Goal: Transaction & Acquisition: Purchase product/service

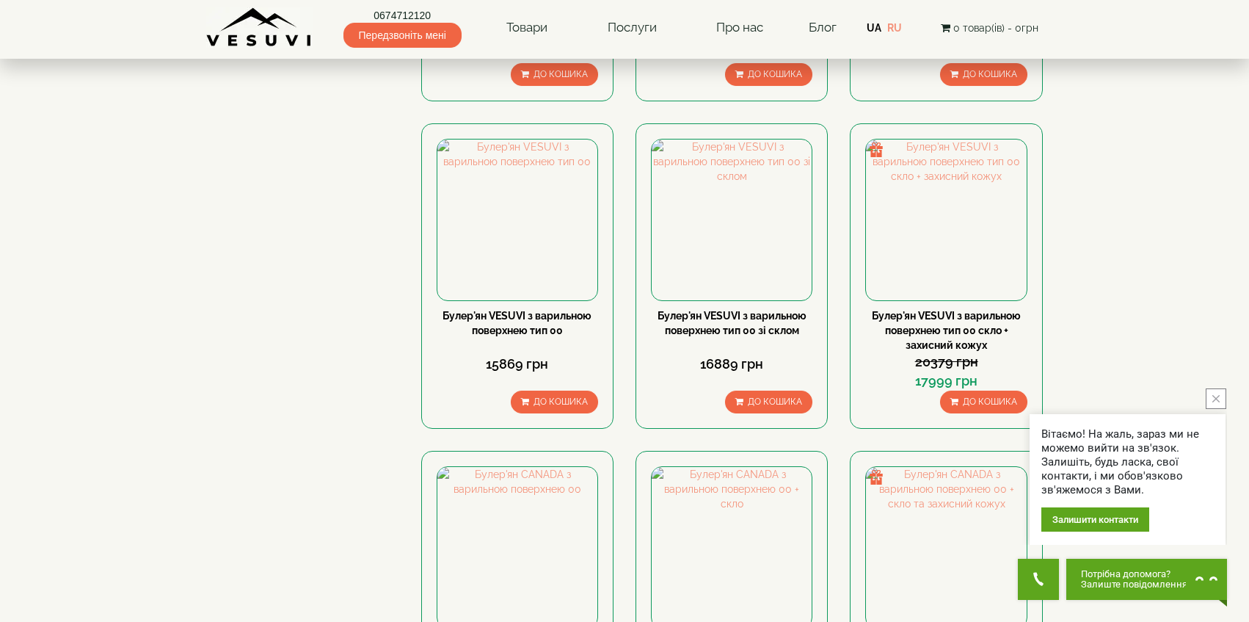
scroll to position [992, 0]
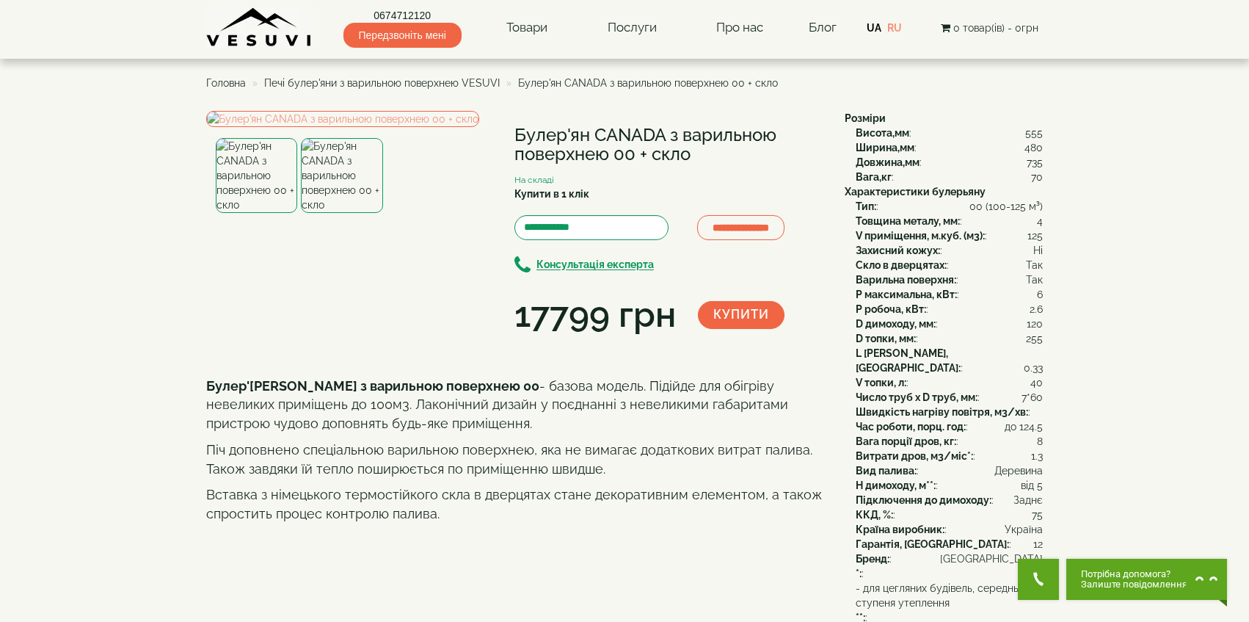
click at [346, 213] on img at bounding box center [341, 175] width 81 height 75
click at [350, 127] on img at bounding box center [342, 119] width 273 height 16
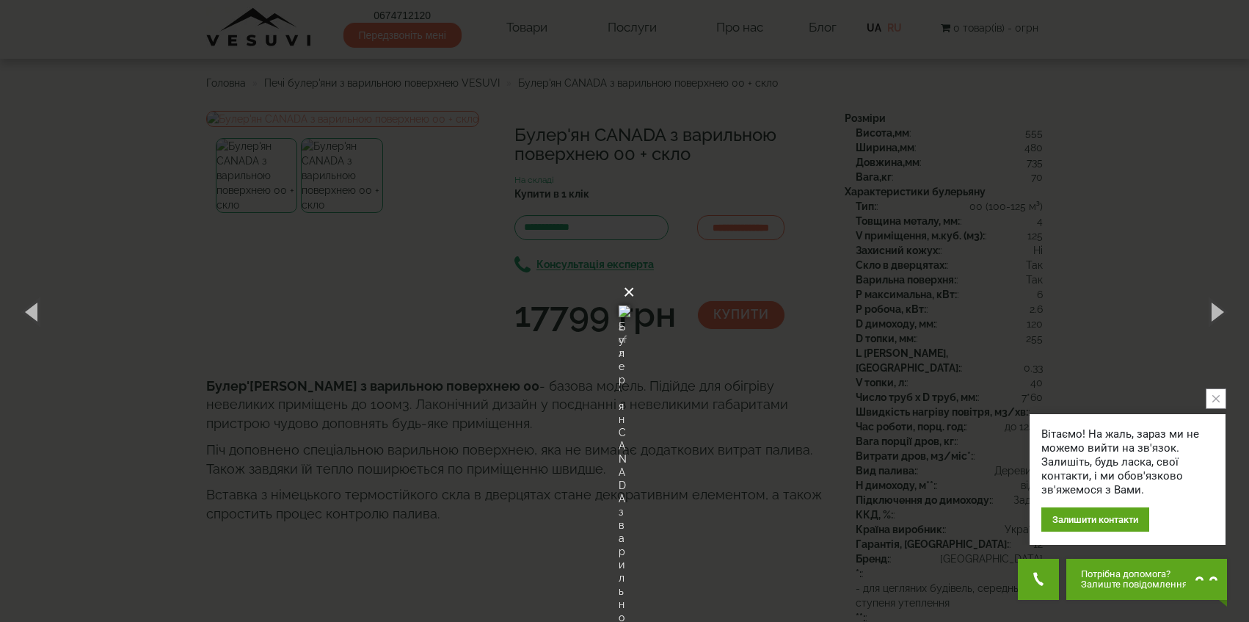
click at [635, 276] on button "×" at bounding box center [629, 292] width 12 height 32
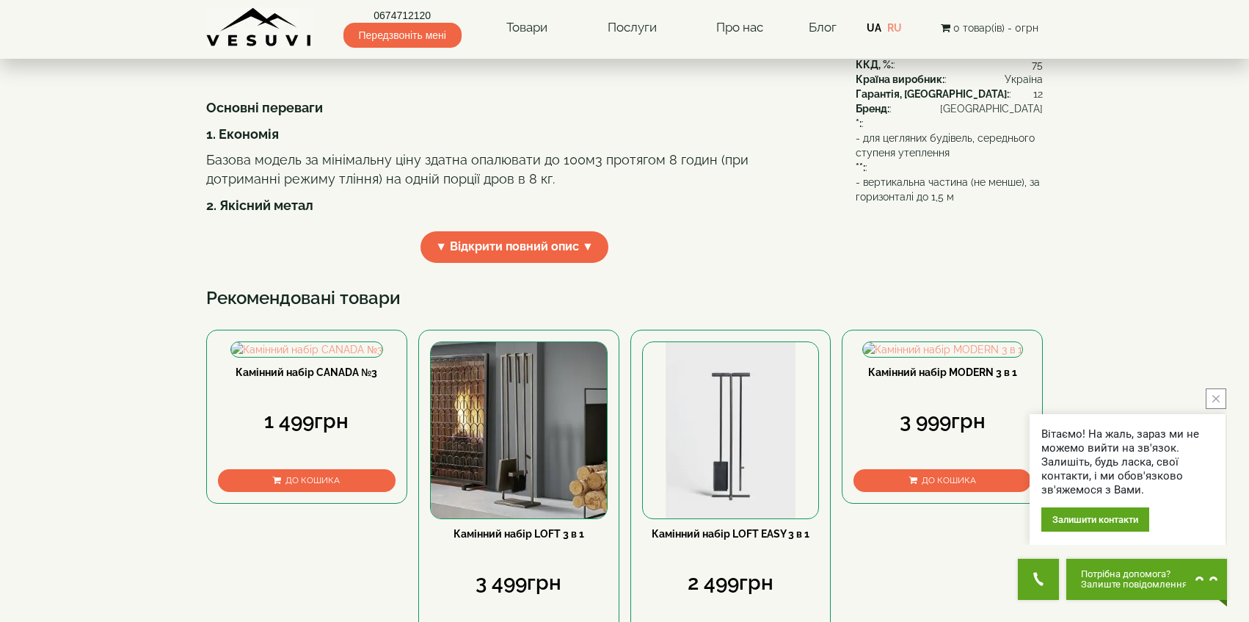
scroll to position [444, 0]
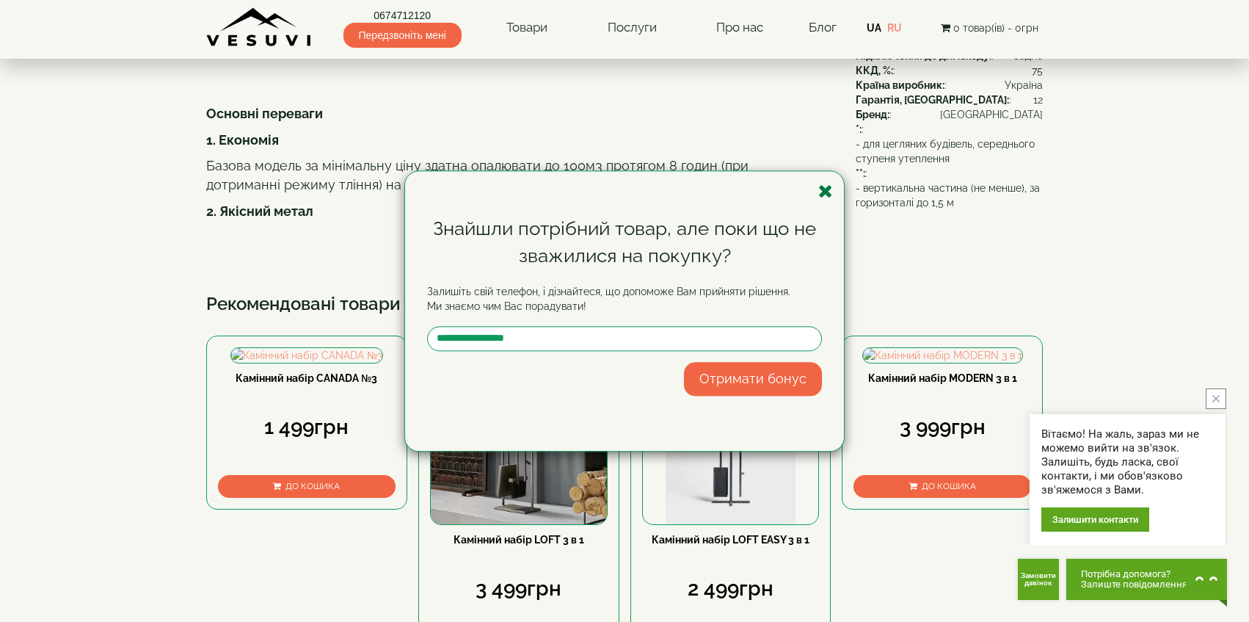
click at [826, 188] on icon "button" at bounding box center [825, 191] width 15 height 18
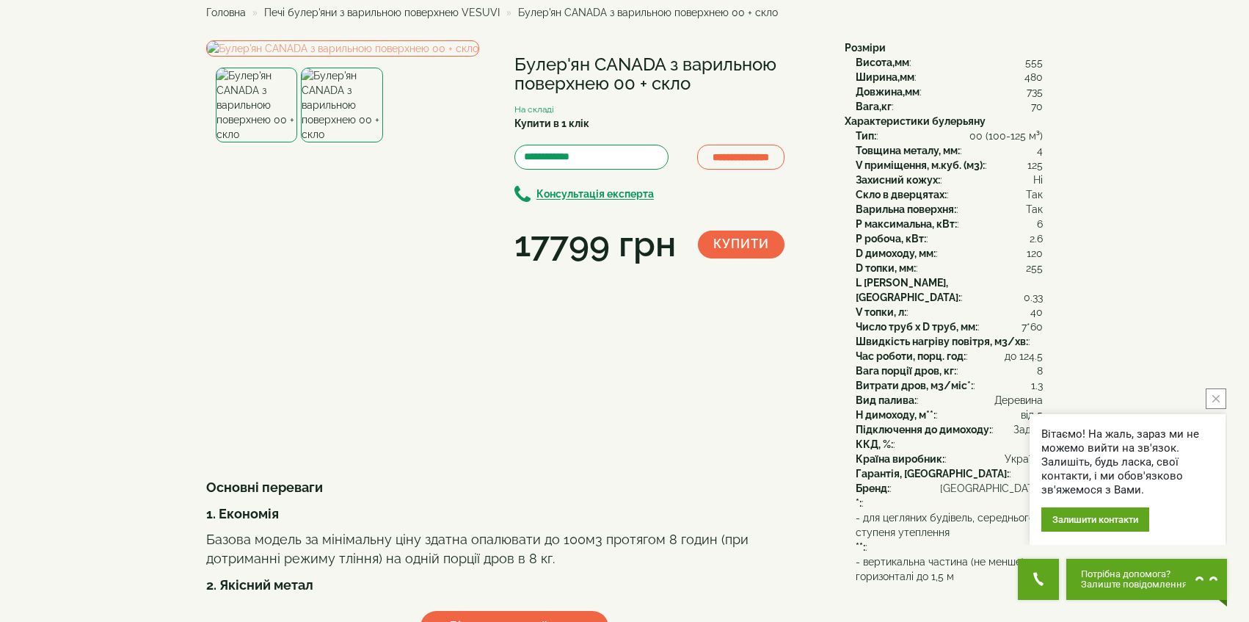
scroll to position [0, 0]
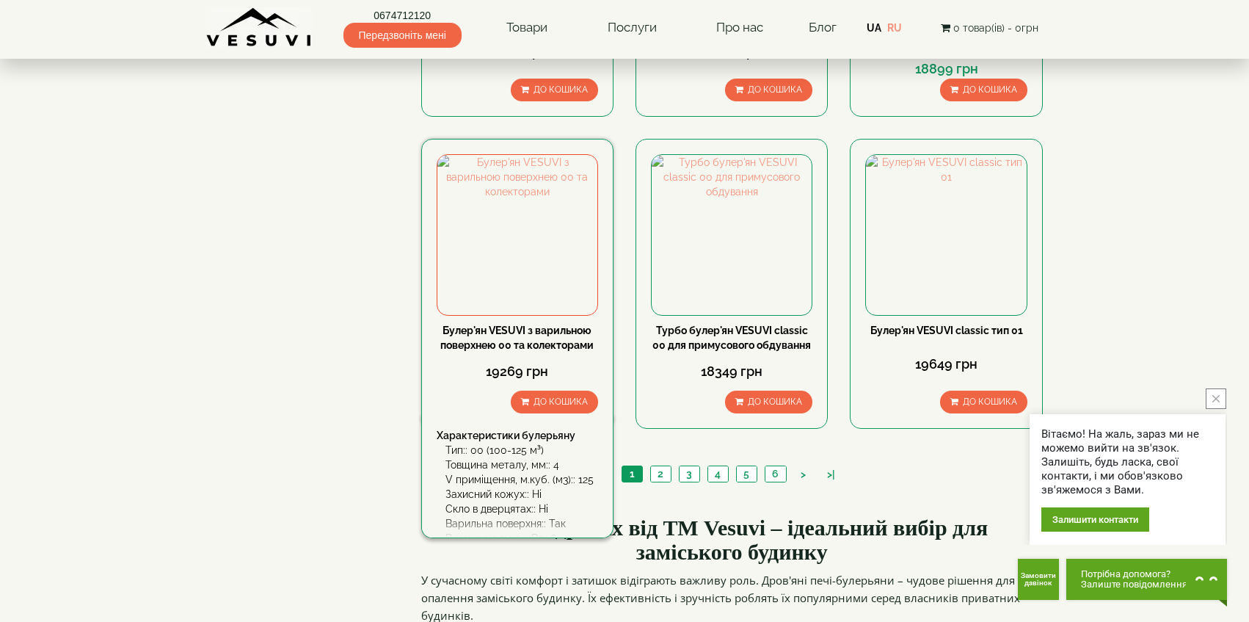
scroll to position [1672, 0]
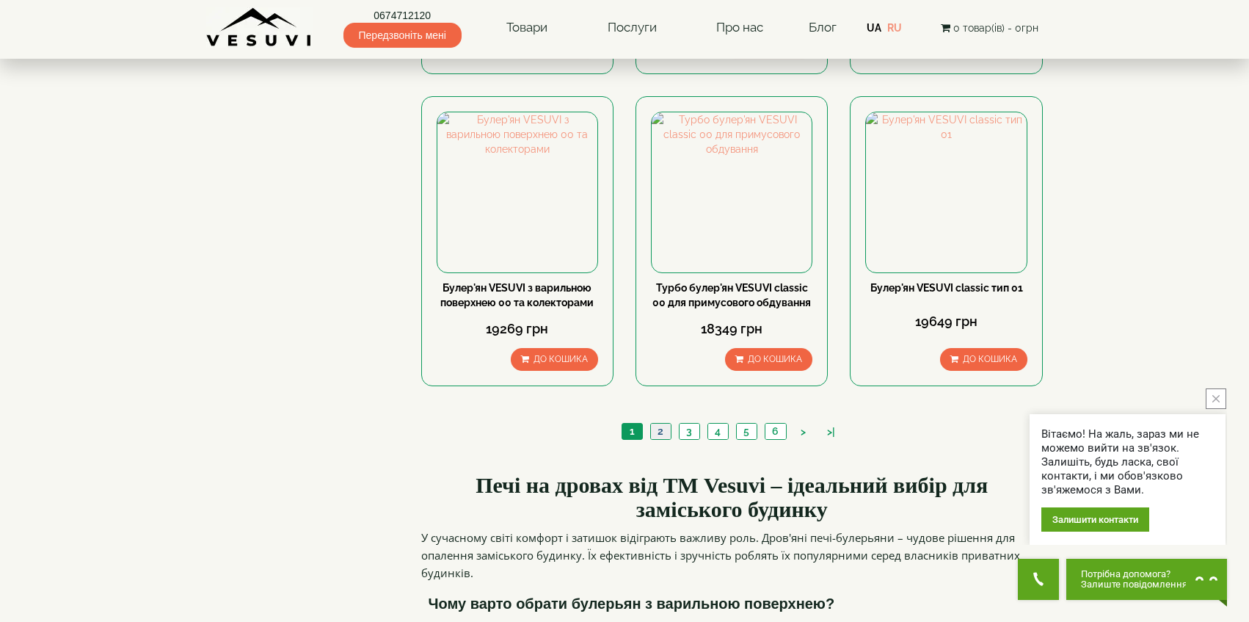
click at [663, 423] on link "2" at bounding box center [660, 430] width 21 height 15
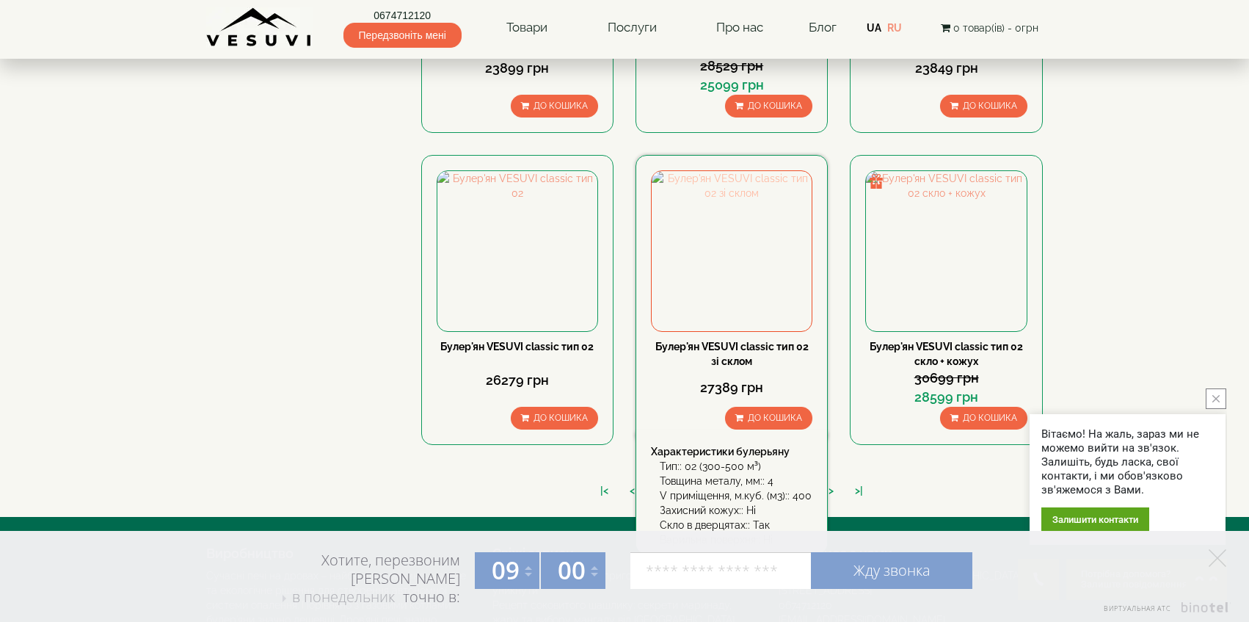
scroll to position [1632, 0]
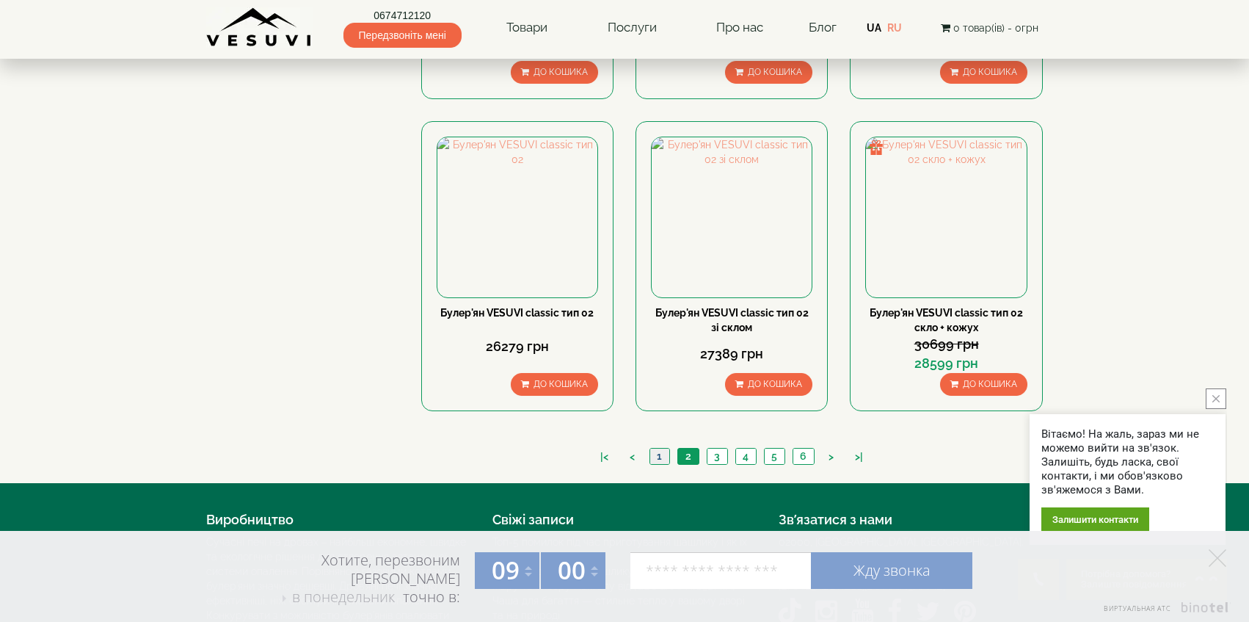
click at [659, 448] on link "1" at bounding box center [660, 455] width 20 height 15
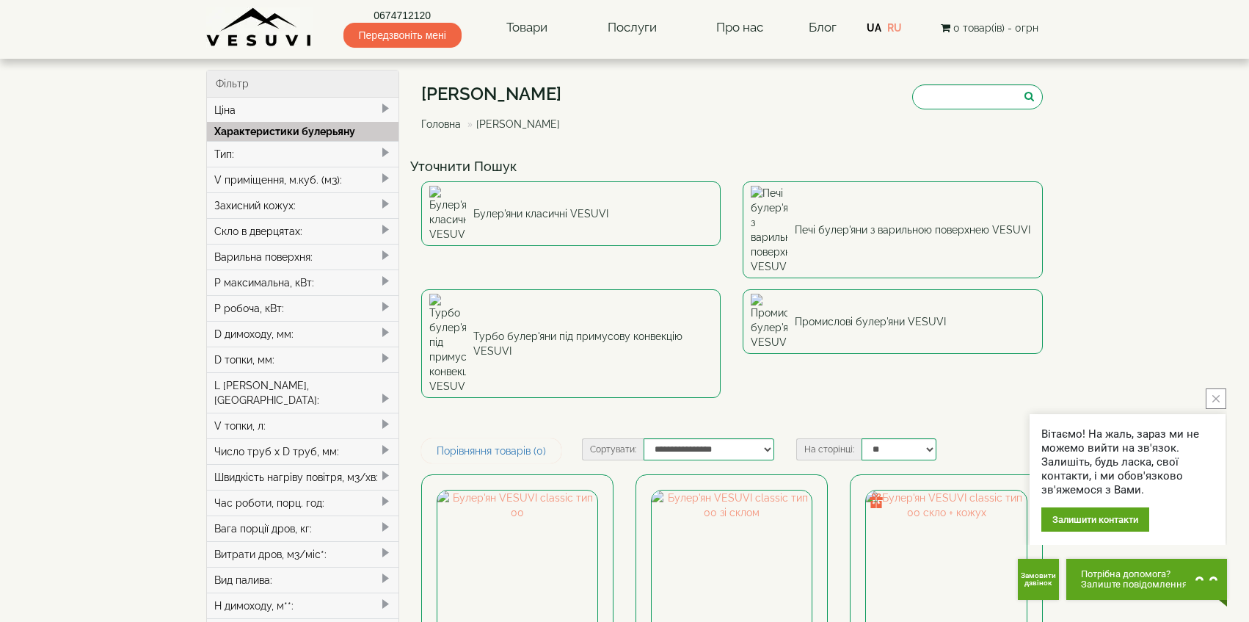
click at [1212, 398] on button "close button" at bounding box center [1216, 398] width 21 height 21
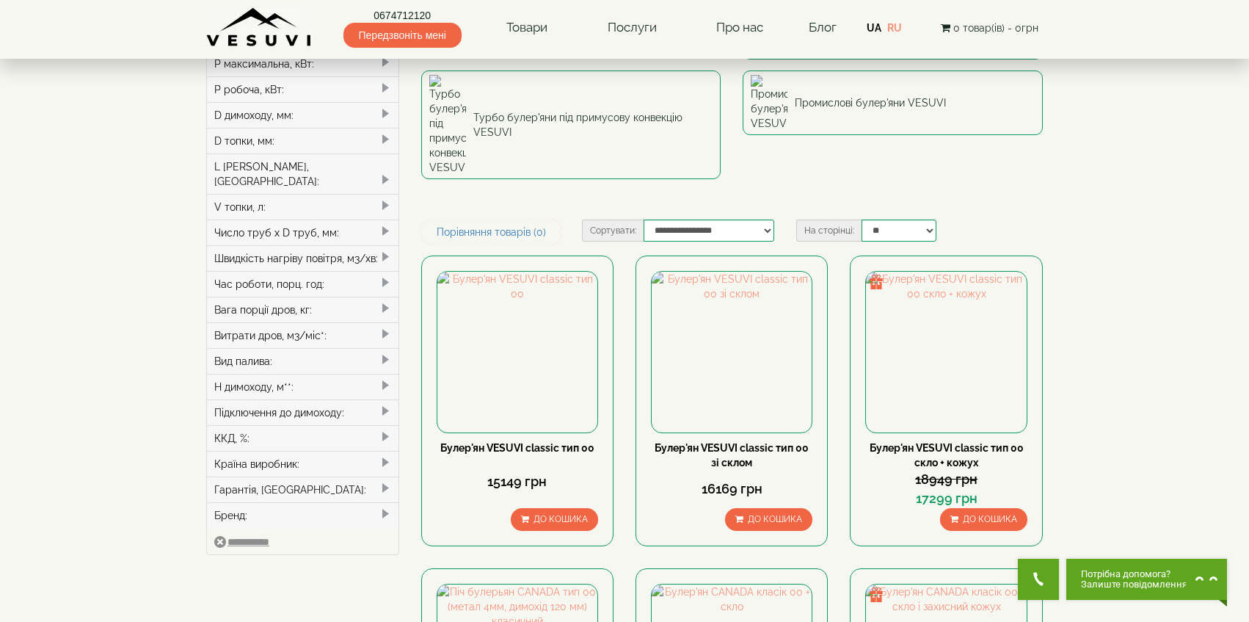
scroll to position [215, 0]
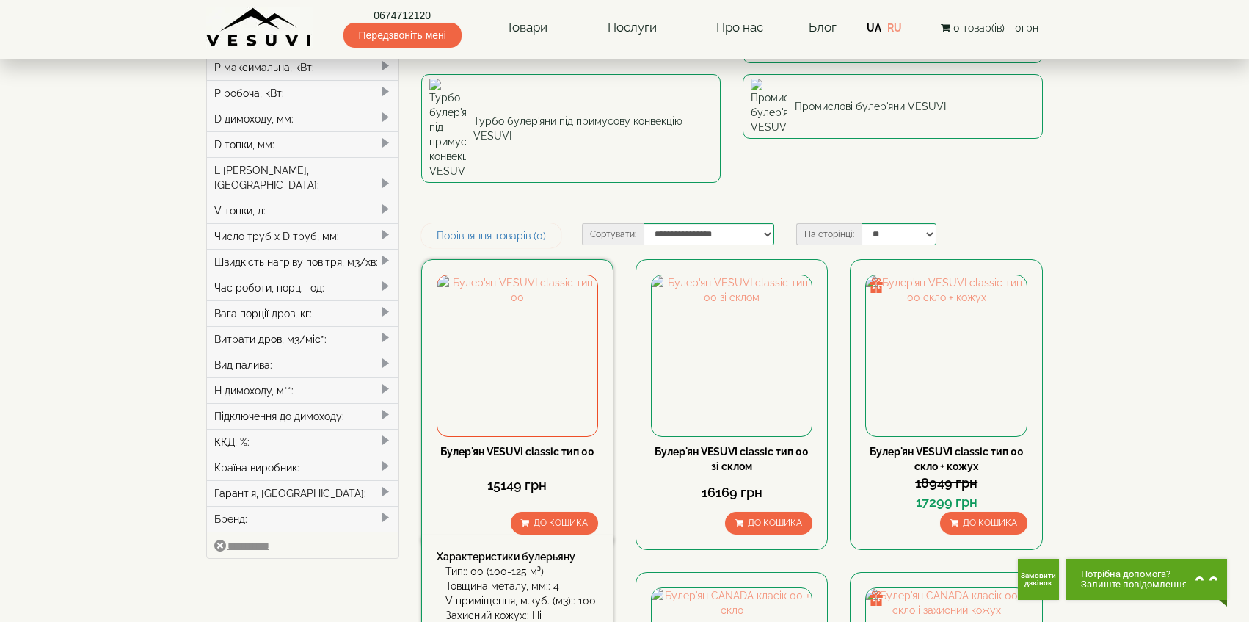
click at [563, 446] on link "Булер'ян VESUVI classic тип 00" at bounding box center [517, 452] width 154 height 12
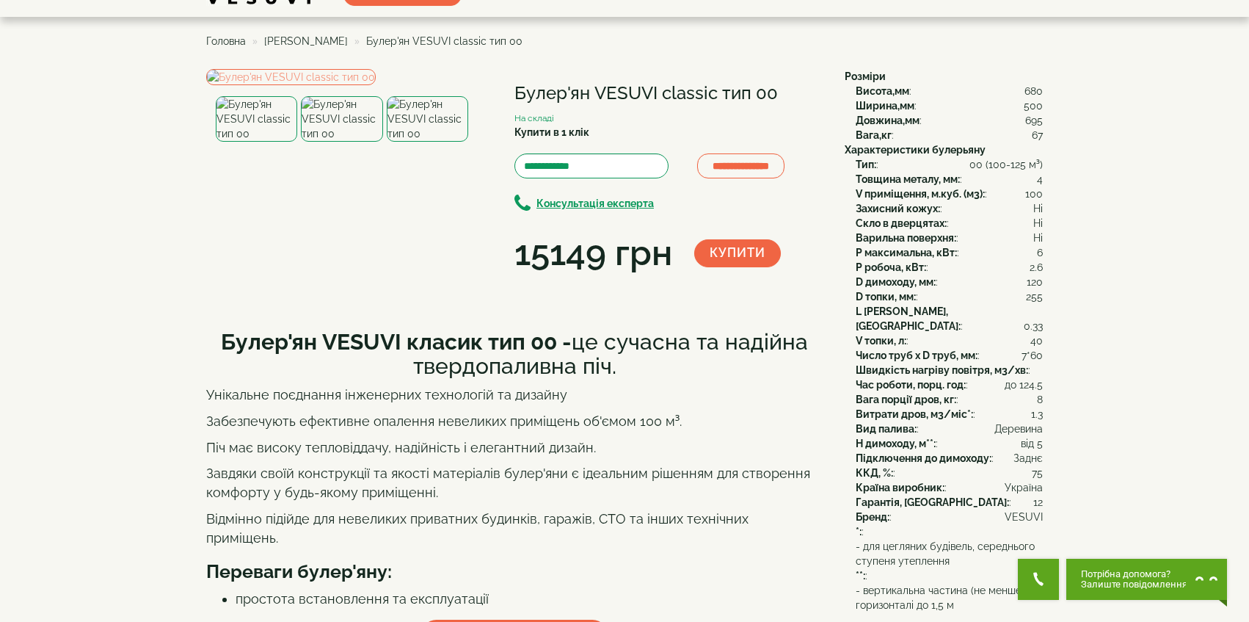
scroll to position [44, 0]
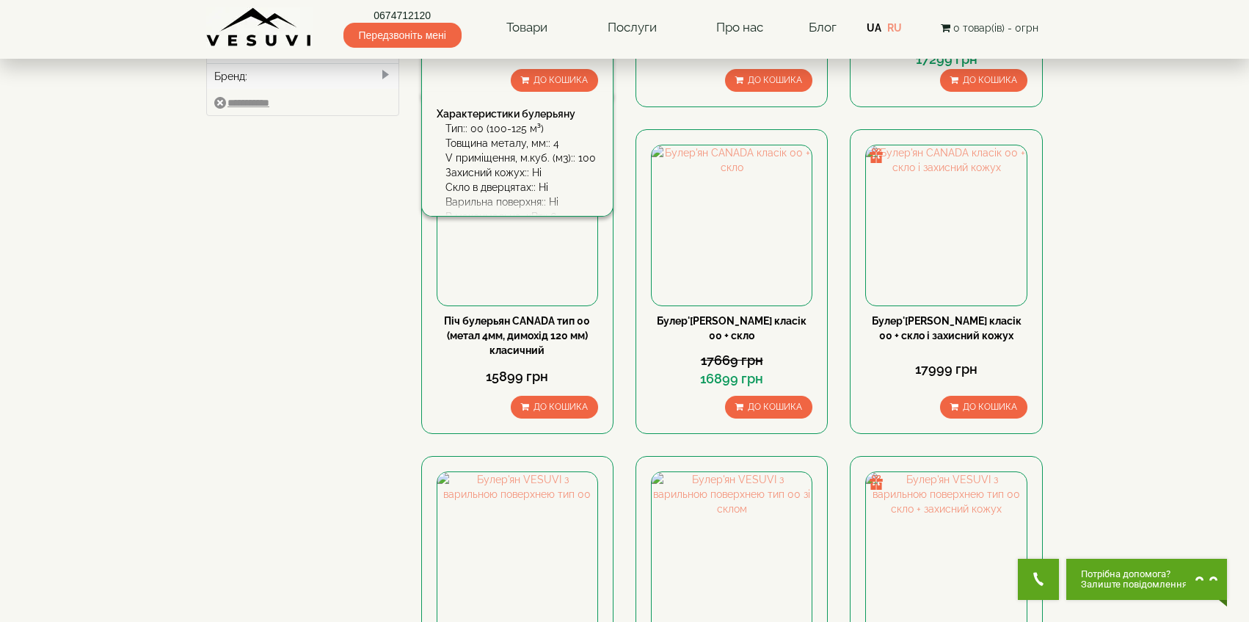
scroll to position [670, 0]
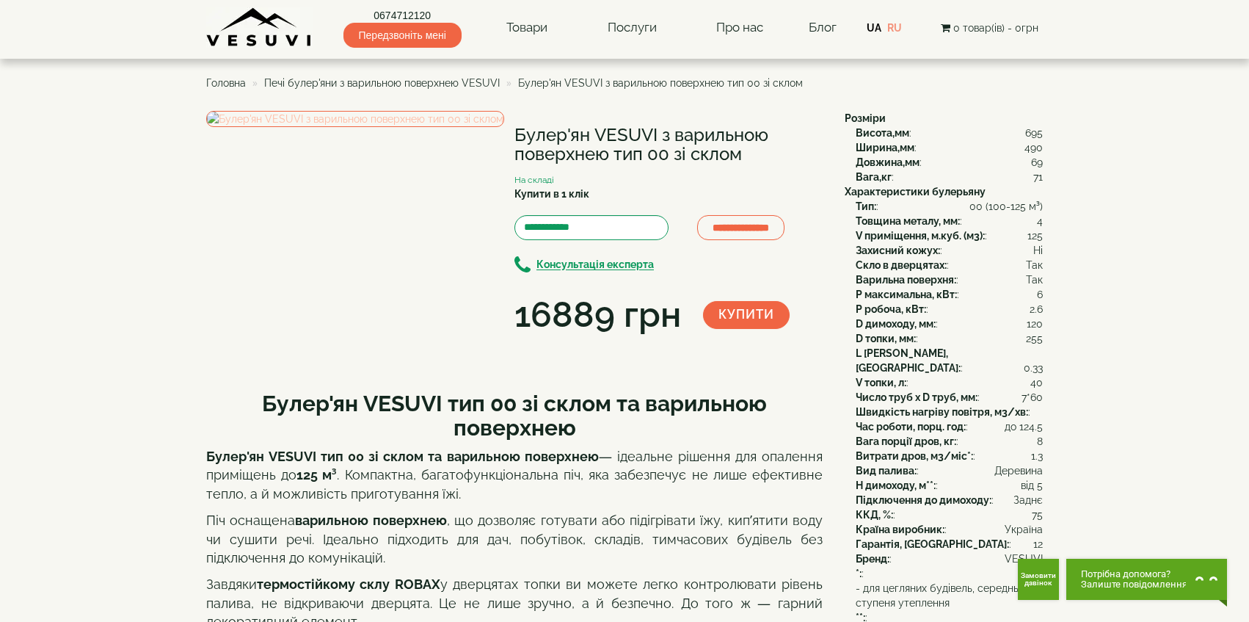
click at [373, 127] on img at bounding box center [355, 119] width 298 height 16
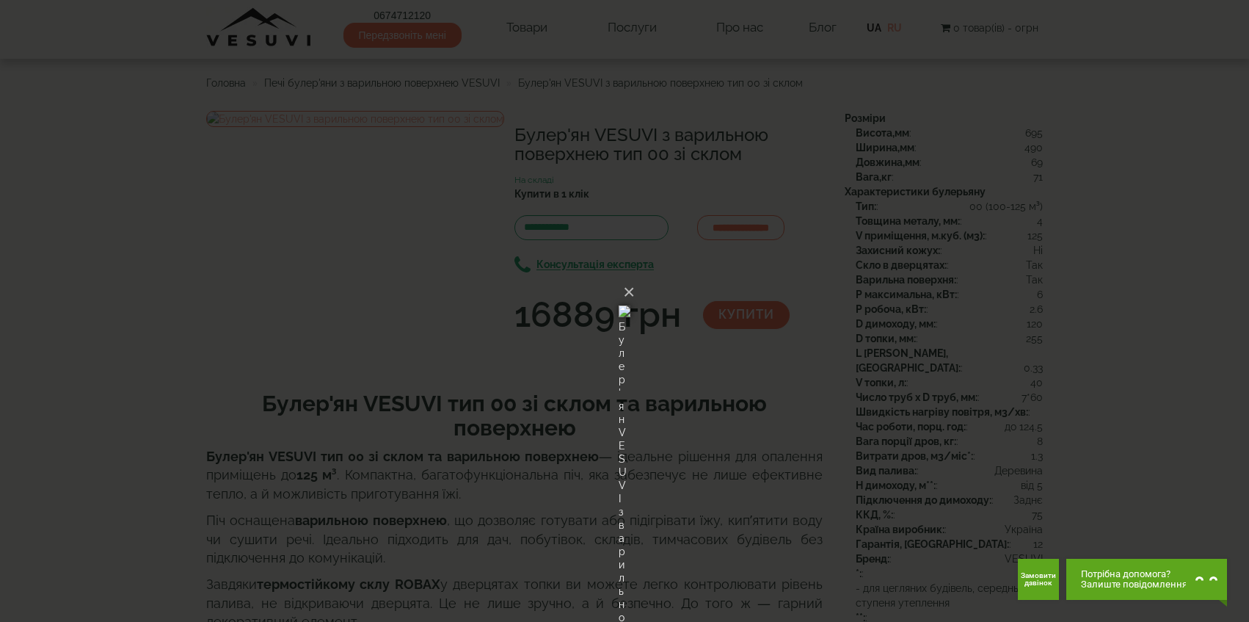
click at [884, 274] on div "× Булер'ян VESUVI з варильною поверхнею тип 00 зі склом Loading..." at bounding box center [624, 311] width 1249 height 622
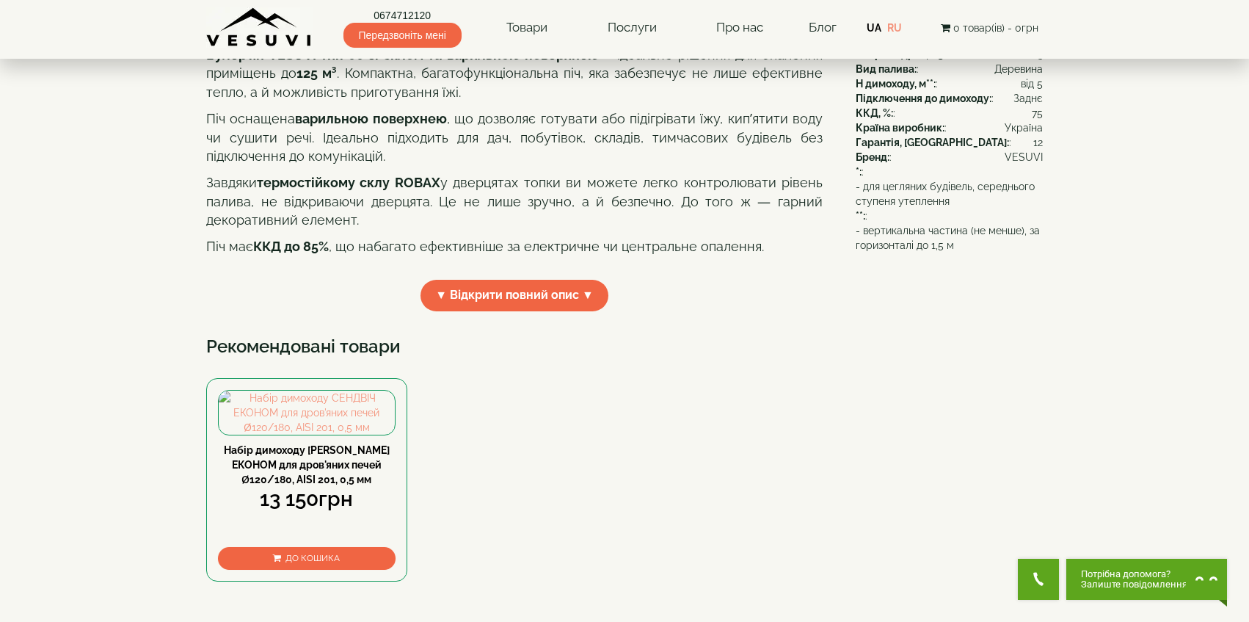
scroll to position [377, 0]
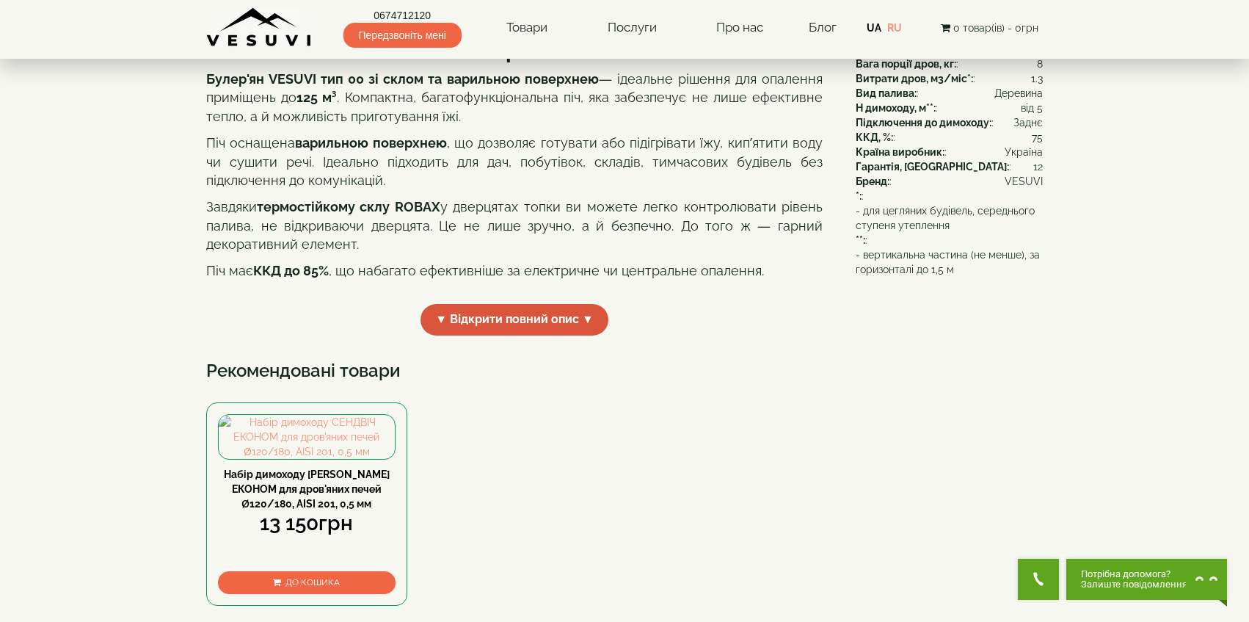
click at [542, 335] on span "▼ Відкрити повний опис ▼" at bounding box center [515, 320] width 188 height 32
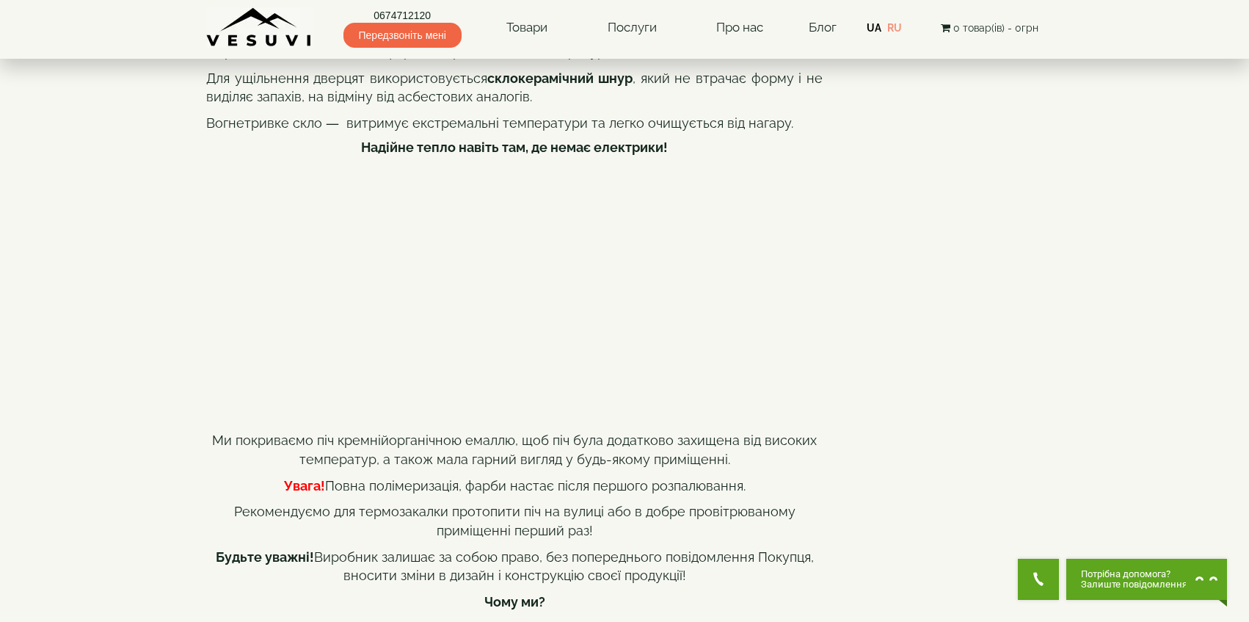
scroll to position [743, 0]
